Goal: Transaction & Acquisition: Purchase product/service

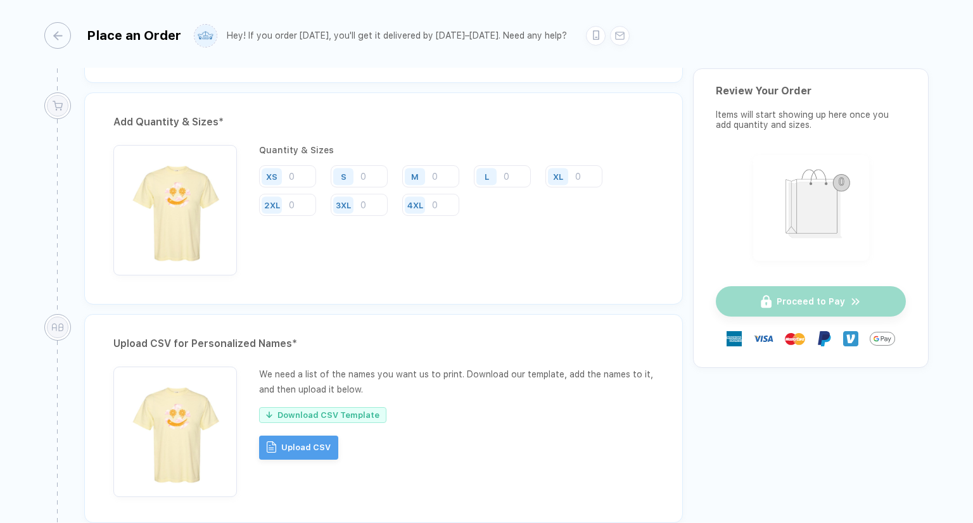
scroll to position [507, 0]
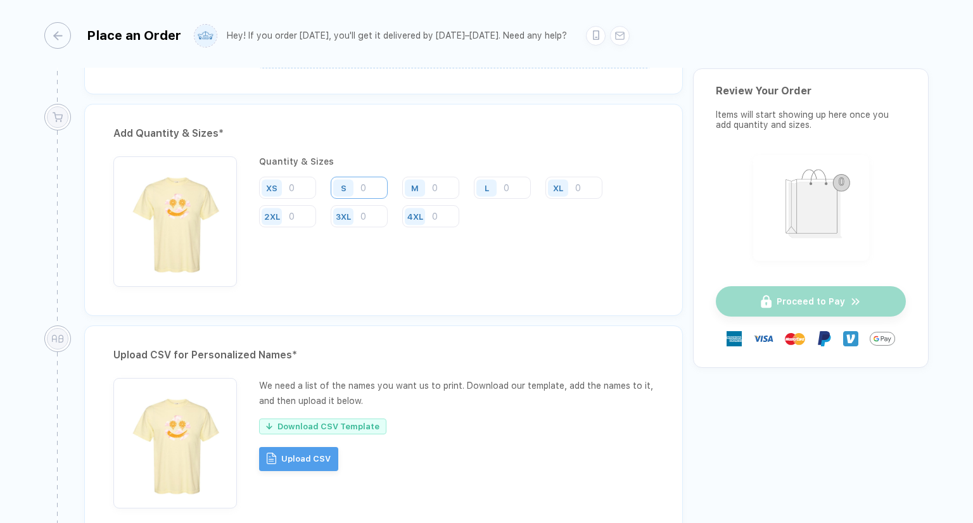
click at [385, 186] on input "number" at bounding box center [359, 188] width 57 height 22
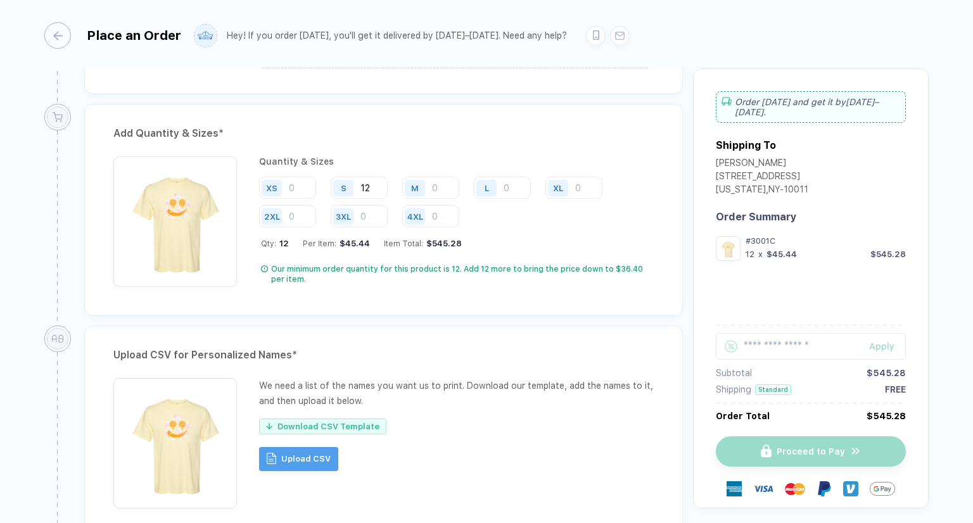
type input "12"
click at [446, 281] on div "Our minimum order quantity for this product is 12. Add 12 more to bring the pri…" at bounding box center [462, 274] width 383 height 20
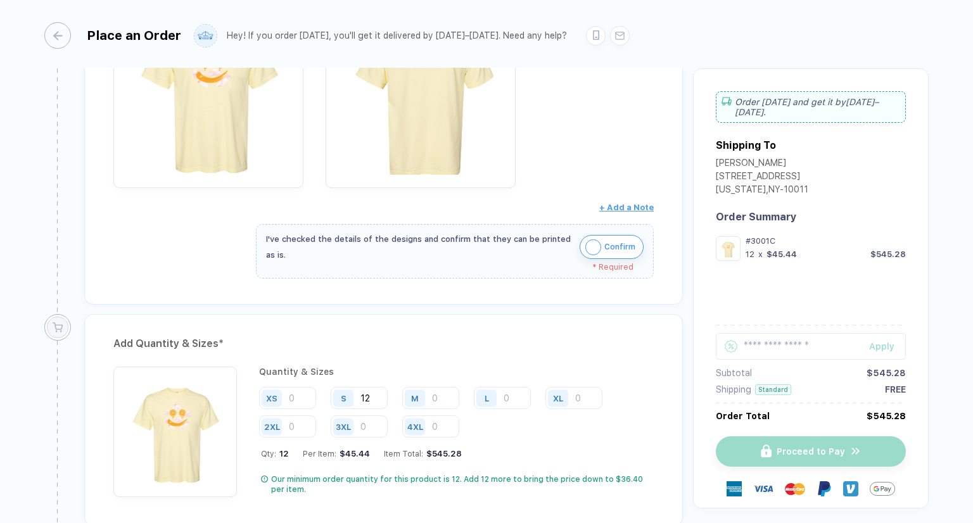
scroll to position [317, 0]
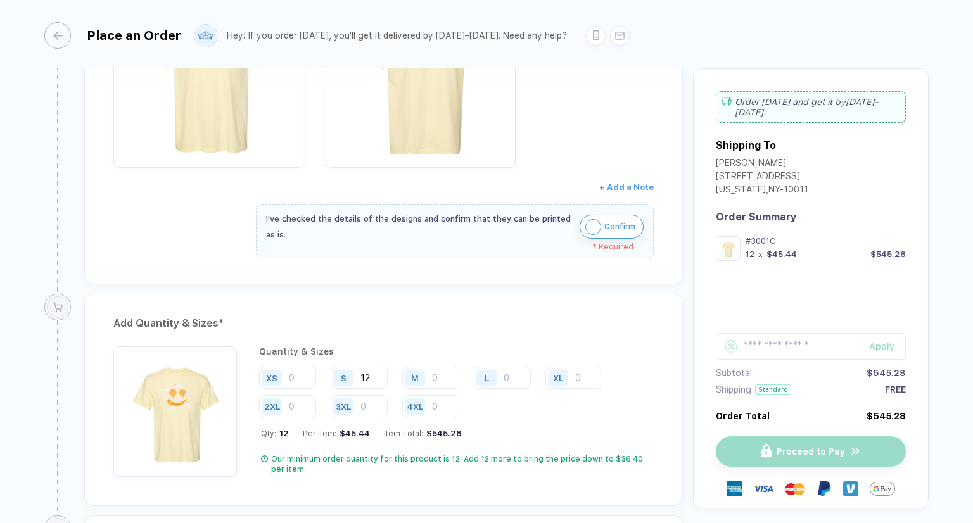
click at [585, 226] on img "button" at bounding box center [593, 227] width 16 height 16
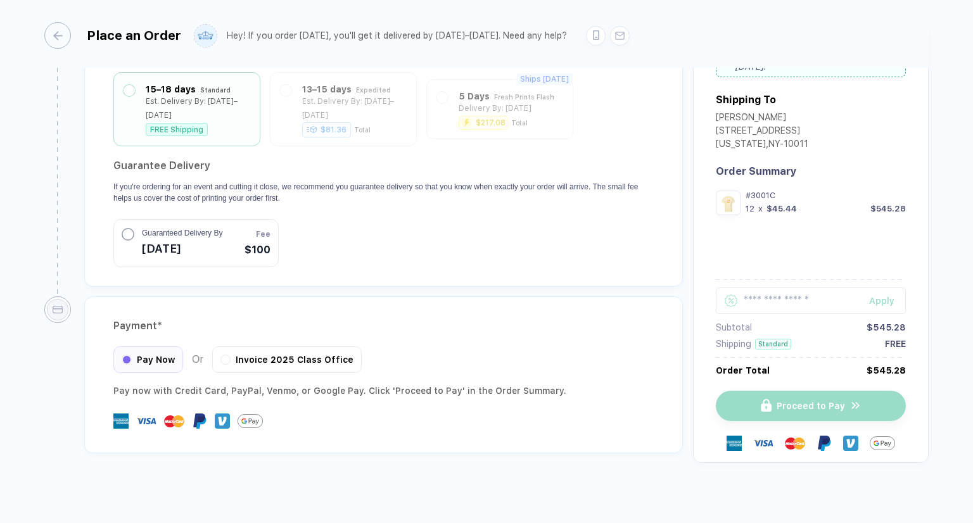
scroll to position [1268, 0]
click at [65, 36] on div "button" at bounding box center [51, 35] width 27 height 27
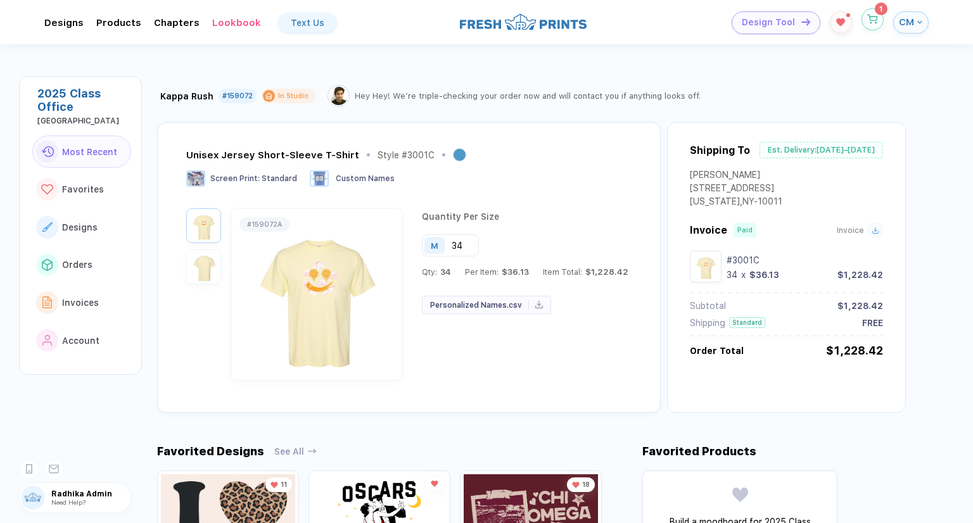
click at [870, 25] on button "button" at bounding box center [873, 19] width 22 height 22
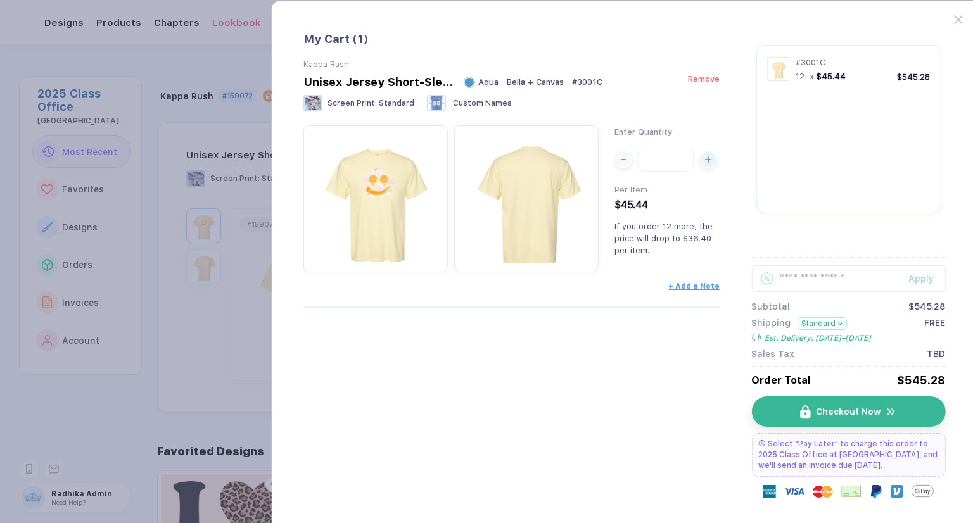
click at [702, 84] on span "Remove" at bounding box center [704, 79] width 32 height 10
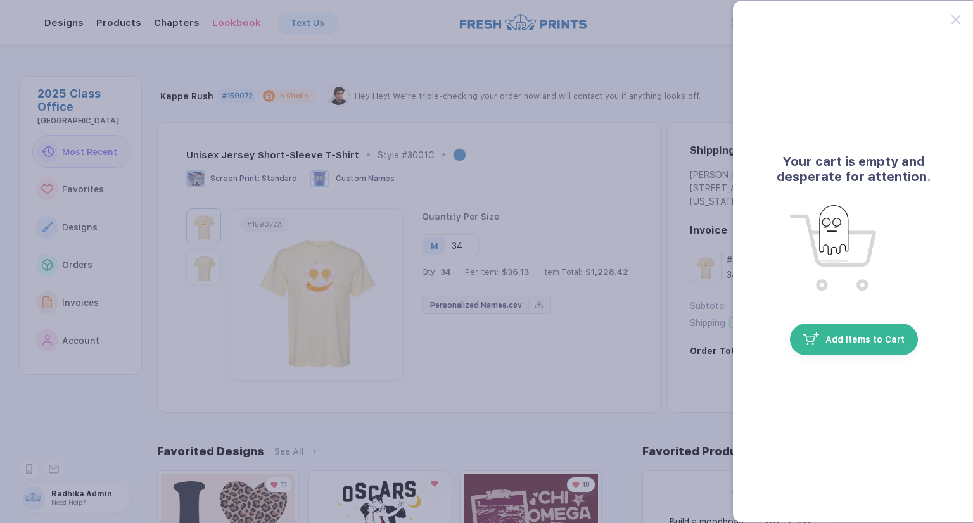
click at [611, 196] on button "button" at bounding box center [486, 261] width 973 height 523
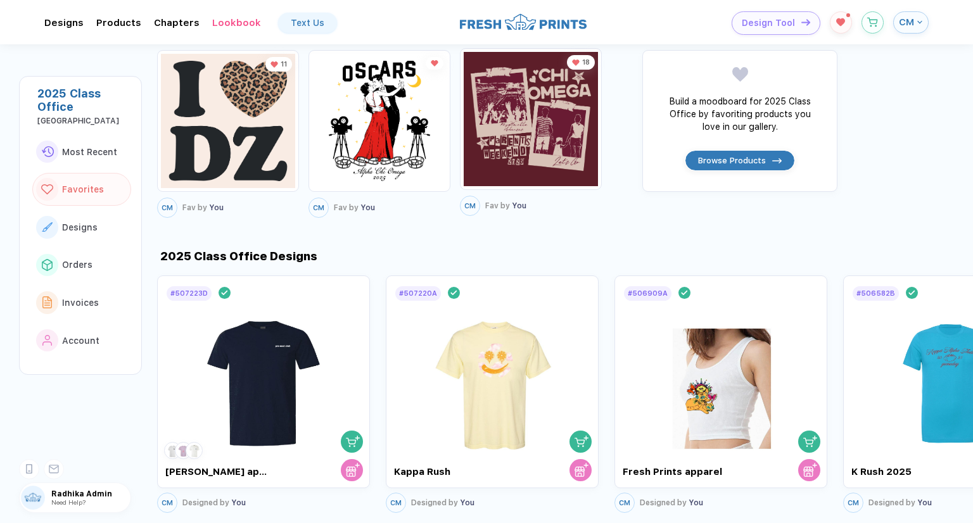
scroll to position [570, 0]
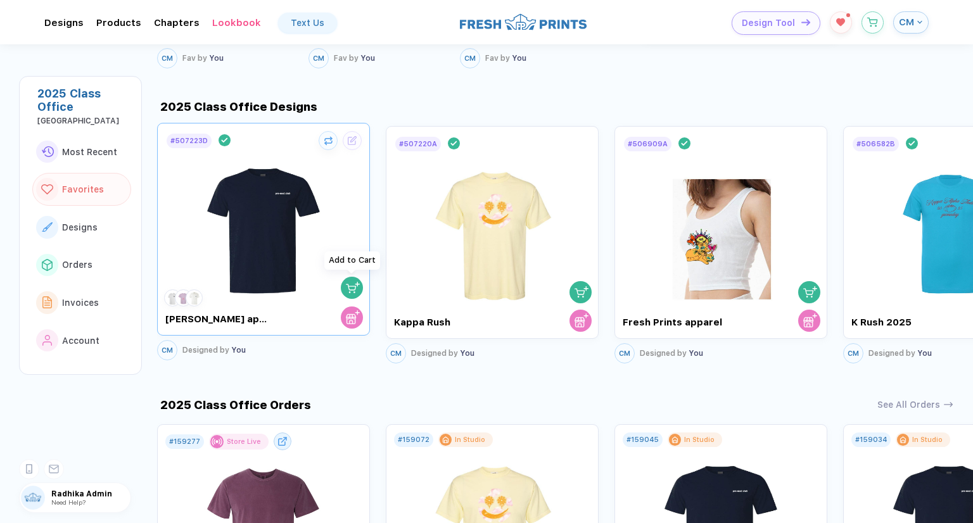
click at [346, 287] on img "button" at bounding box center [353, 288] width 14 height 14
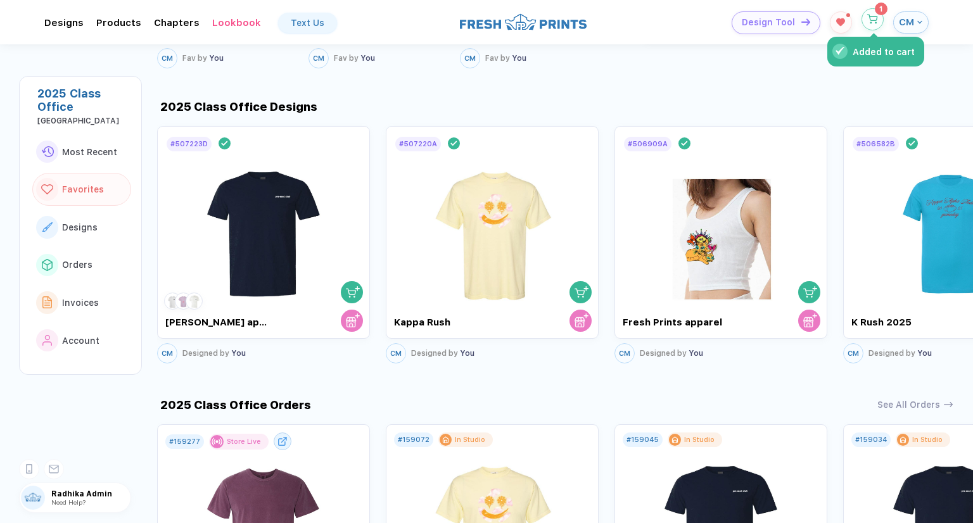
click at [879, 23] on button "Added to cart" at bounding box center [873, 19] width 22 height 22
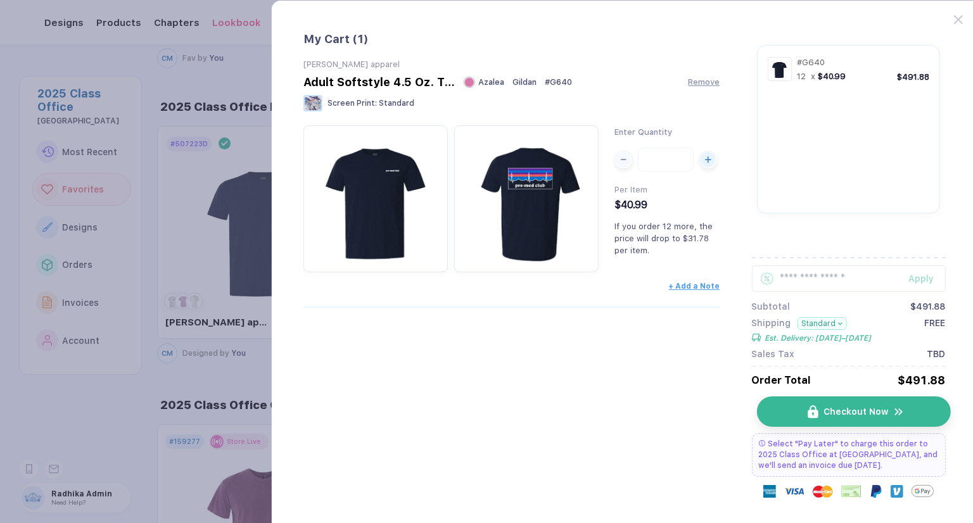
click at [793, 413] on button "Checkout Now" at bounding box center [853, 412] width 194 height 30
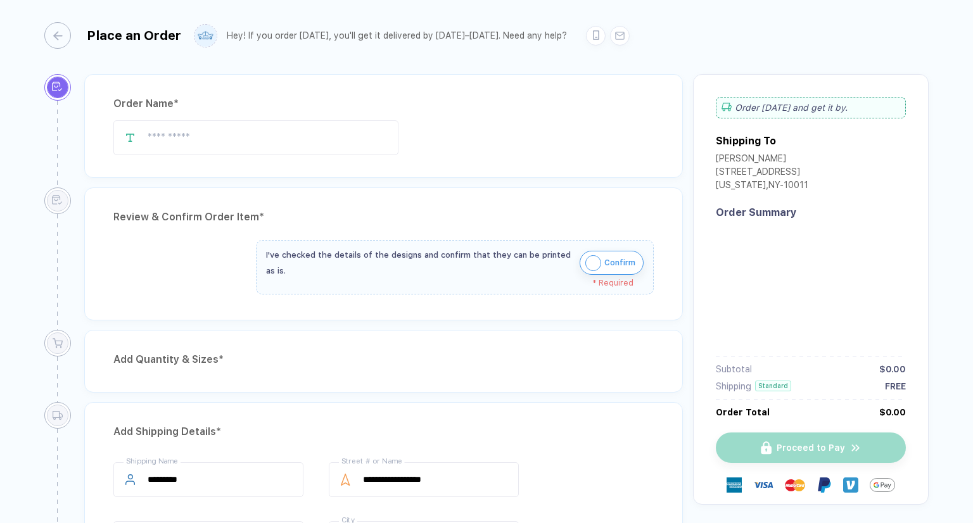
type input "**********"
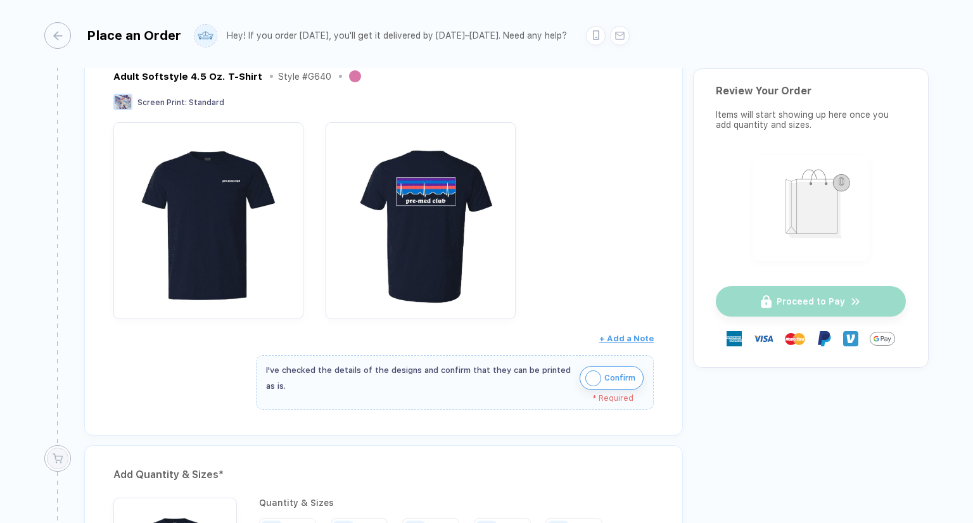
scroll to position [317, 0]
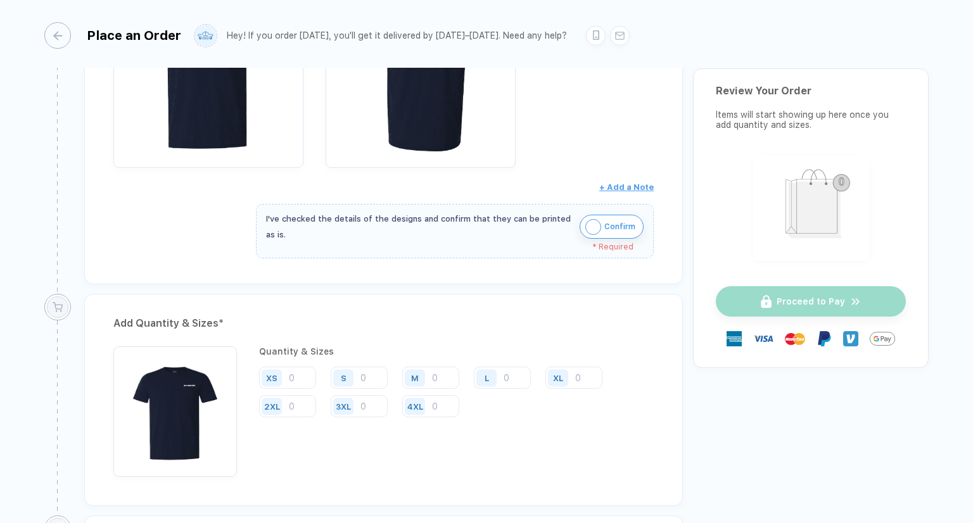
click at [587, 229] on img "button" at bounding box center [593, 227] width 16 height 16
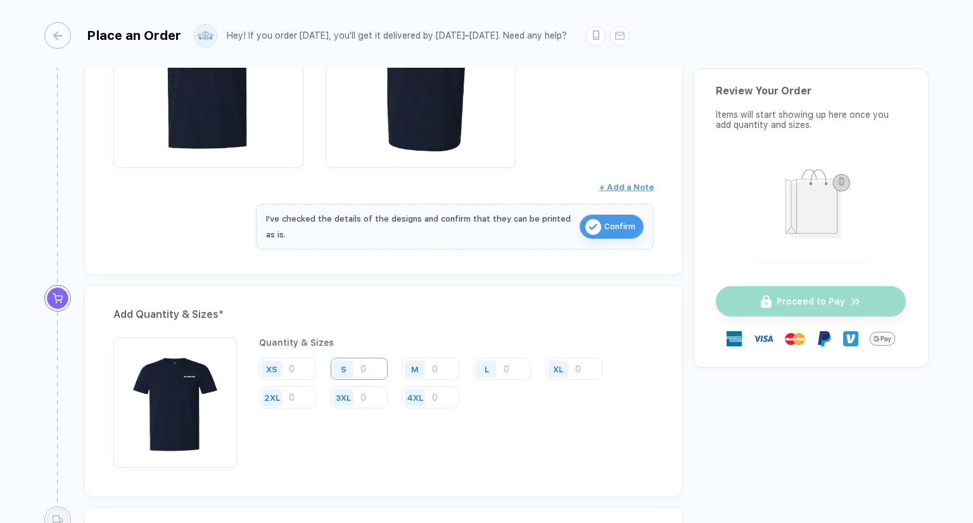
click at [381, 370] on input "number" at bounding box center [359, 369] width 57 height 22
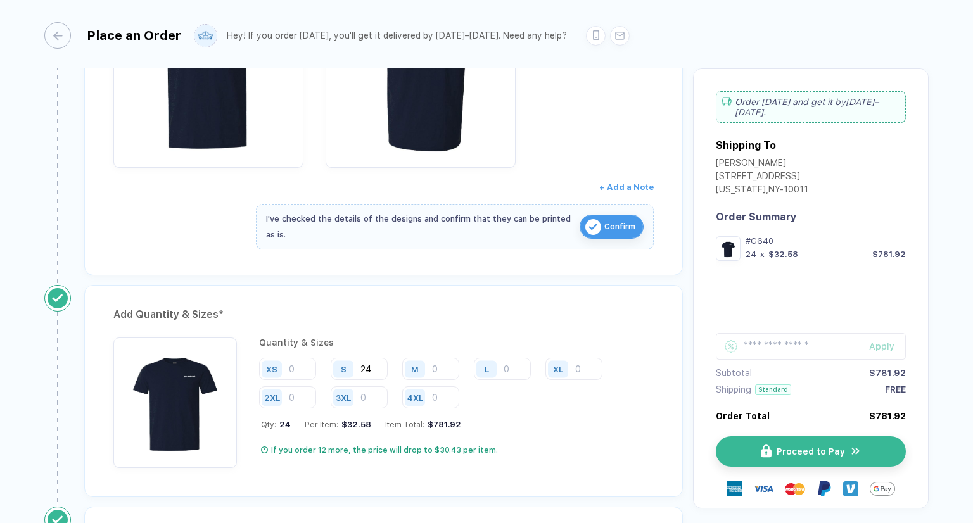
type input "24"
click at [556, 428] on div "Quantity & Sizes XS S 24 M L XL 2XL 3XL 4XL Qty: 24 Per Item: $32.58 Item Total…" at bounding box center [456, 403] width 395 height 131
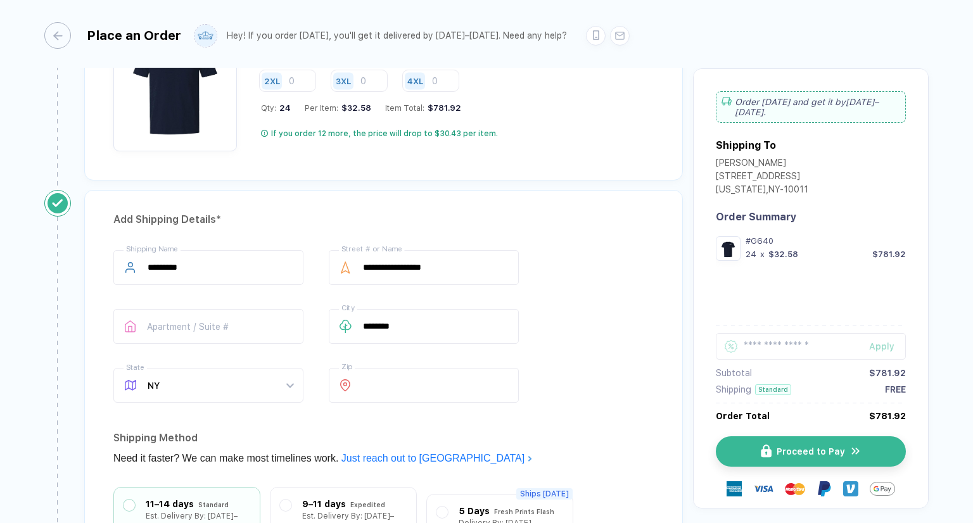
scroll to position [887, 0]
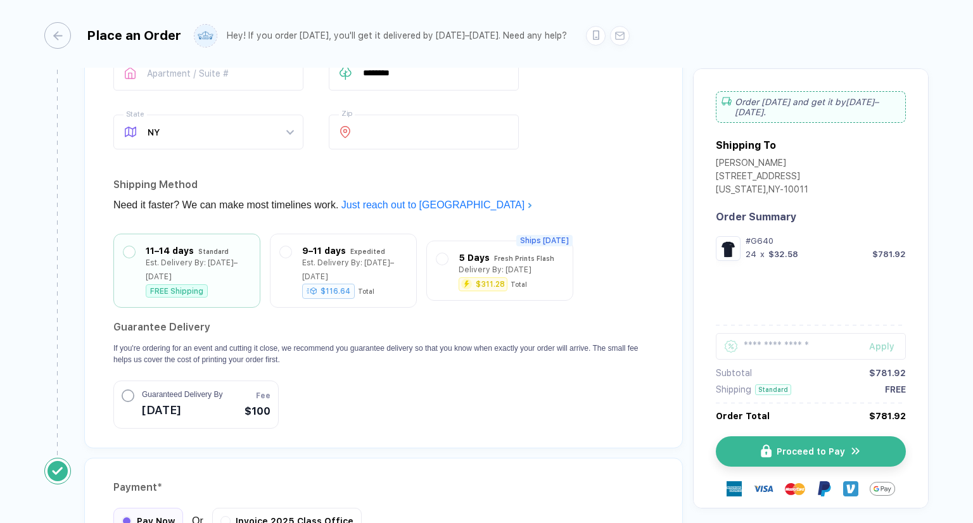
click at [670, 360] on div "**********" at bounding box center [383, 193] width 599 height 512
click at [163, 414] on button "Guaranteed Delivery By [DATE] Fee $100" at bounding box center [195, 404] width 165 height 48
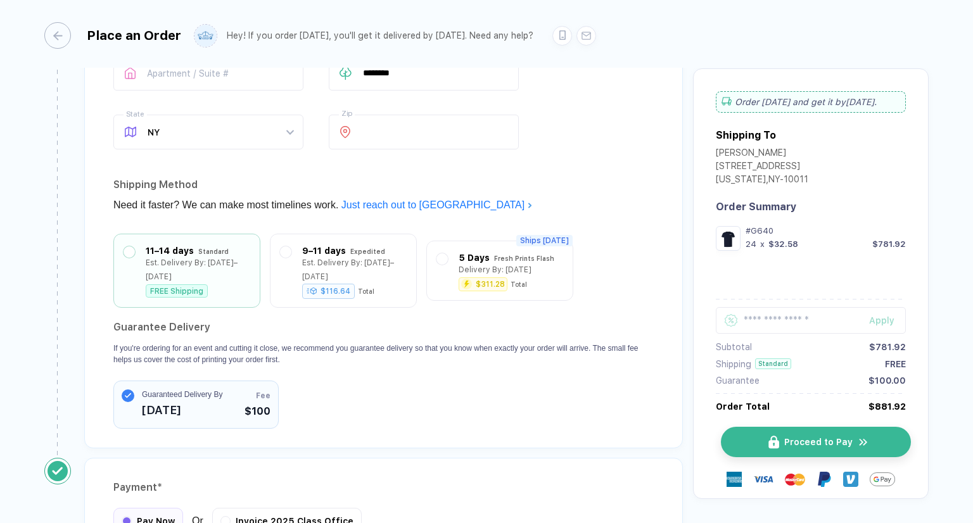
click at [739, 439] on button "Proceed to Pay" at bounding box center [816, 442] width 190 height 30
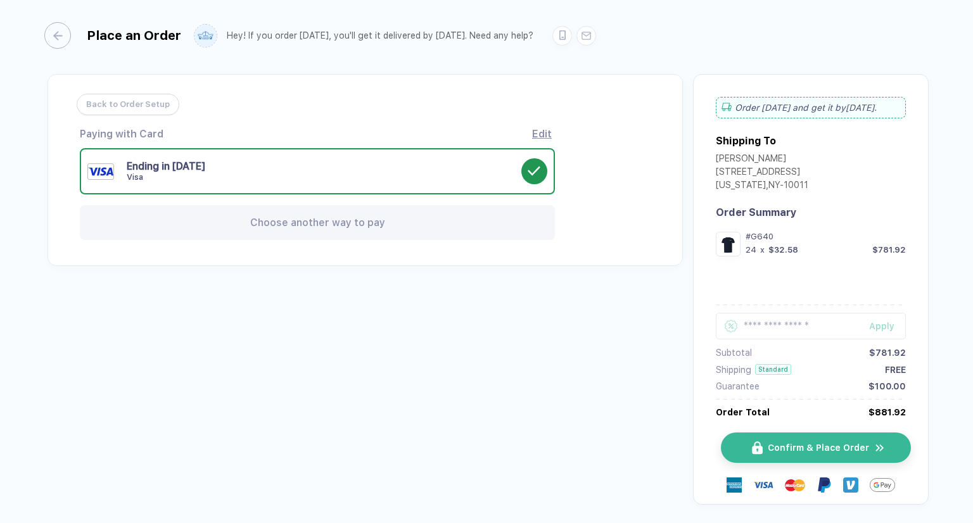
click at [765, 455] on button "Confirm & Place Order" at bounding box center [816, 448] width 190 height 30
